Goal: Task Accomplishment & Management: Use online tool/utility

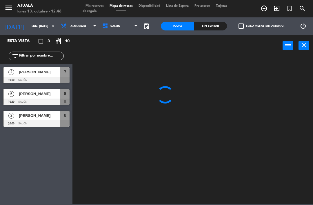
scroll to position [19, 0]
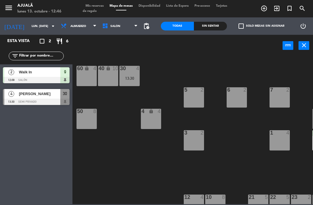
click at [48, 101] on div at bounding box center [36, 102] width 67 height 6
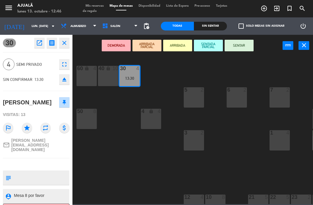
click at [243, 48] on button "SENTAR" at bounding box center [239, 46] width 29 height 12
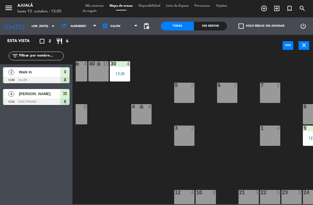
scroll to position [6, 10]
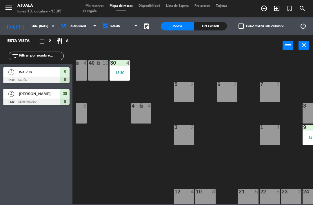
click at [227, 95] on div "6 2" at bounding box center [227, 92] width 20 height 20
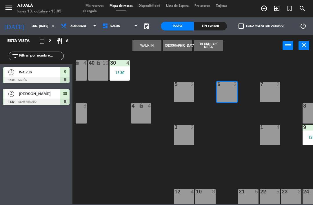
click at [154, 49] on button "WALK IN" at bounding box center [147, 46] width 29 height 12
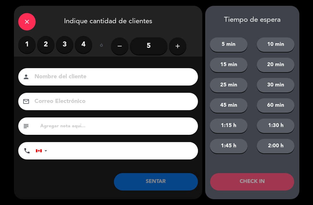
click at [178, 46] on icon "add" at bounding box center [177, 46] width 7 height 7
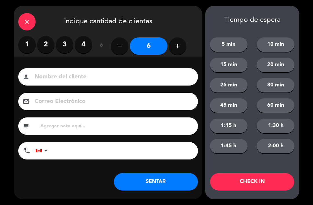
click at [164, 194] on div "close Indique cantidad de clientes 1 2 3 4 ó remove 6 add Nombre del cliente pe…" at bounding box center [108, 103] width 189 height 194
click at [162, 190] on button "SENTAR" at bounding box center [156, 181] width 84 height 17
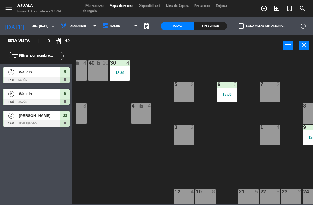
click at [73, 28] on span "Almuerzo" at bounding box center [79, 26] width 16 height 3
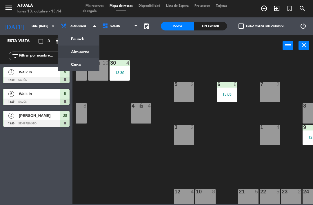
click at [80, 64] on ng-component "menu Ajualä lunes 13. octubre - 13:14 Mis reservas Mapa de mesas Disponibilidad…" at bounding box center [156, 102] width 313 height 204
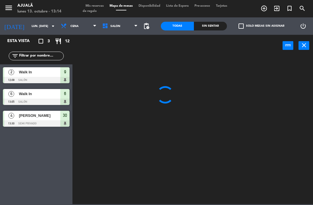
scroll to position [0, 0]
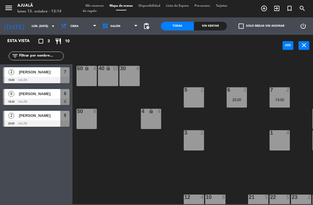
click at [44, 102] on div at bounding box center [36, 102] width 67 height 6
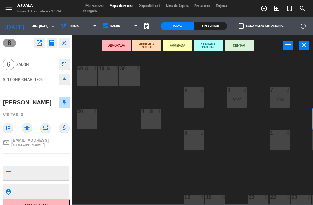
click at [39, 43] on icon "open_in_new" at bounding box center [39, 42] width 7 height 7
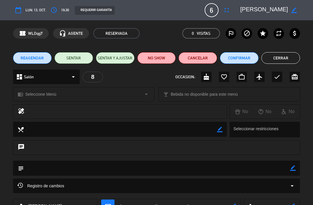
click at [225, 12] on icon "fullscreen" at bounding box center [226, 10] width 7 height 7
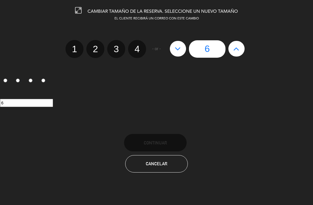
click at [238, 48] on icon at bounding box center [237, 48] width 6 height 9
type input "7"
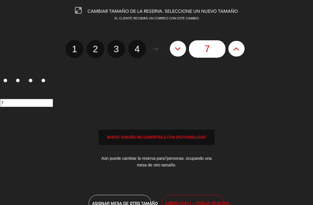
click at [233, 48] on button at bounding box center [237, 49] width 16 height 16
type input "8"
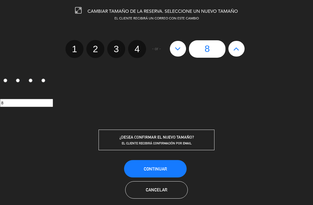
click at [167, 169] on button "Continuar" at bounding box center [155, 168] width 63 height 17
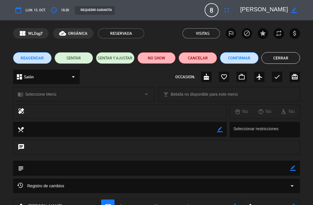
click at [273, 56] on button "Cerrar" at bounding box center [281, 58] width 39 height 12
